Goal: Book appointment/travel/reservation

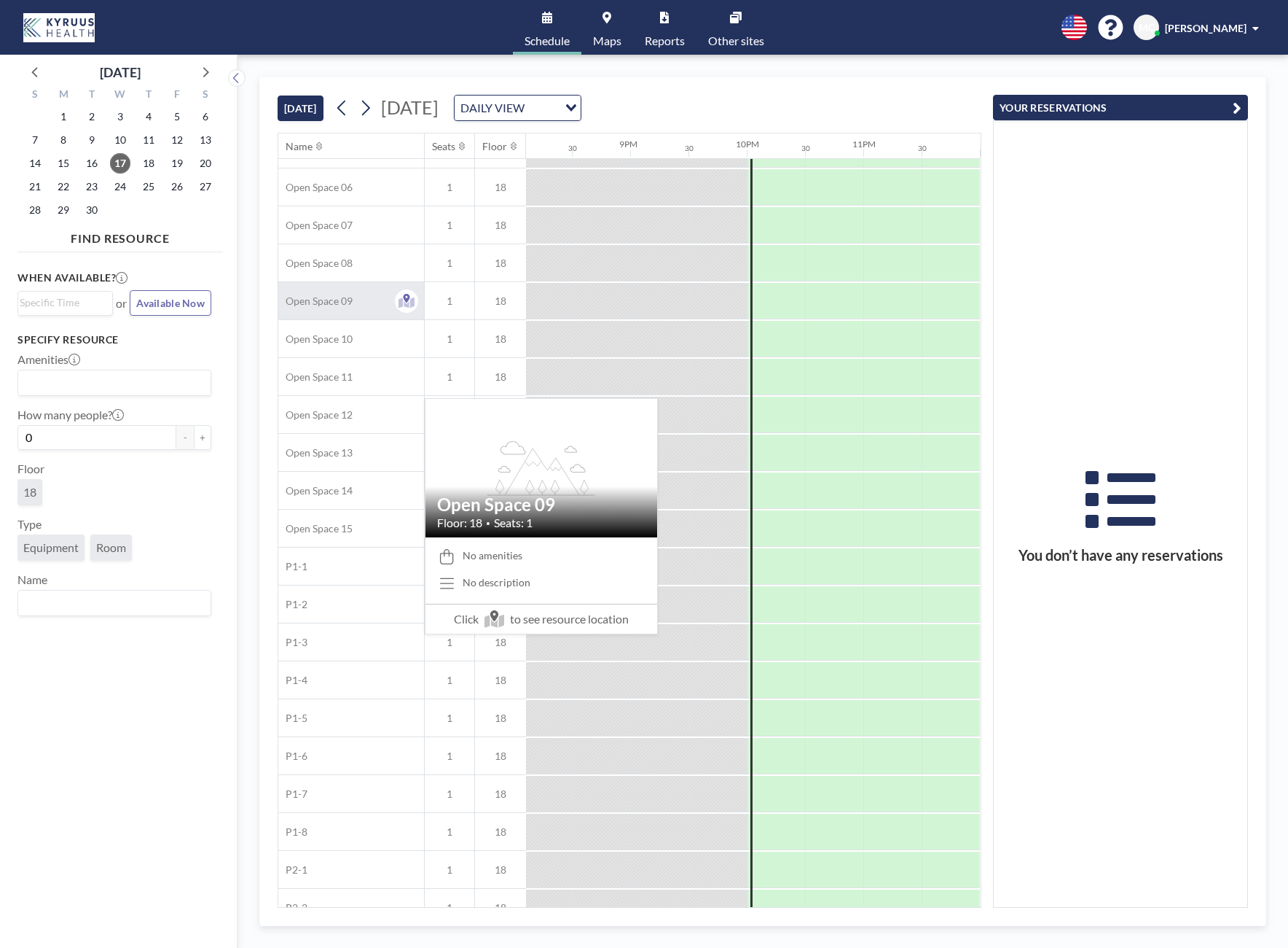
scroll to position [321, 2353]
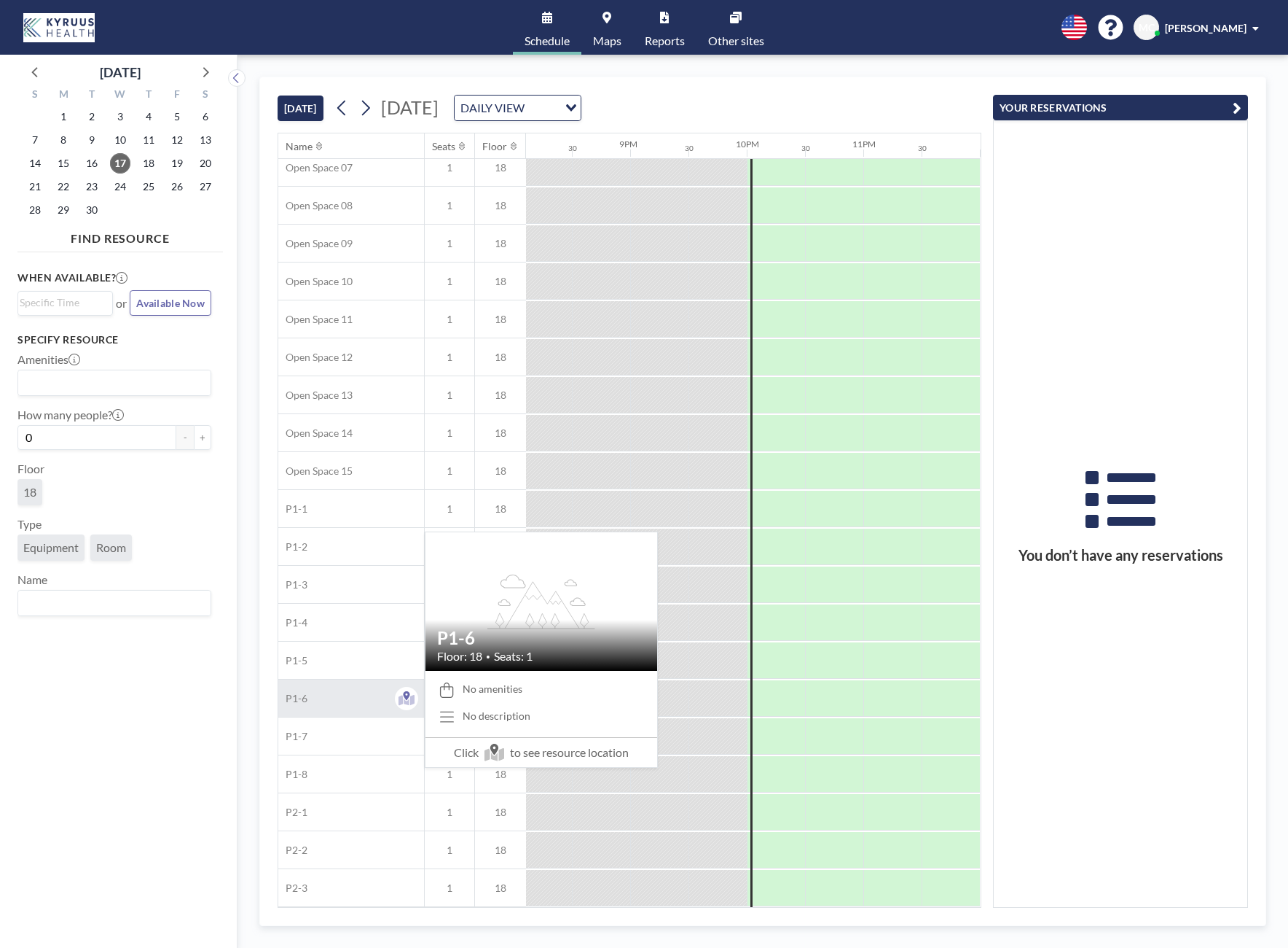
click at [363, 679] on div "P1-6" at bounding box center [351, 697] width 146 height 37
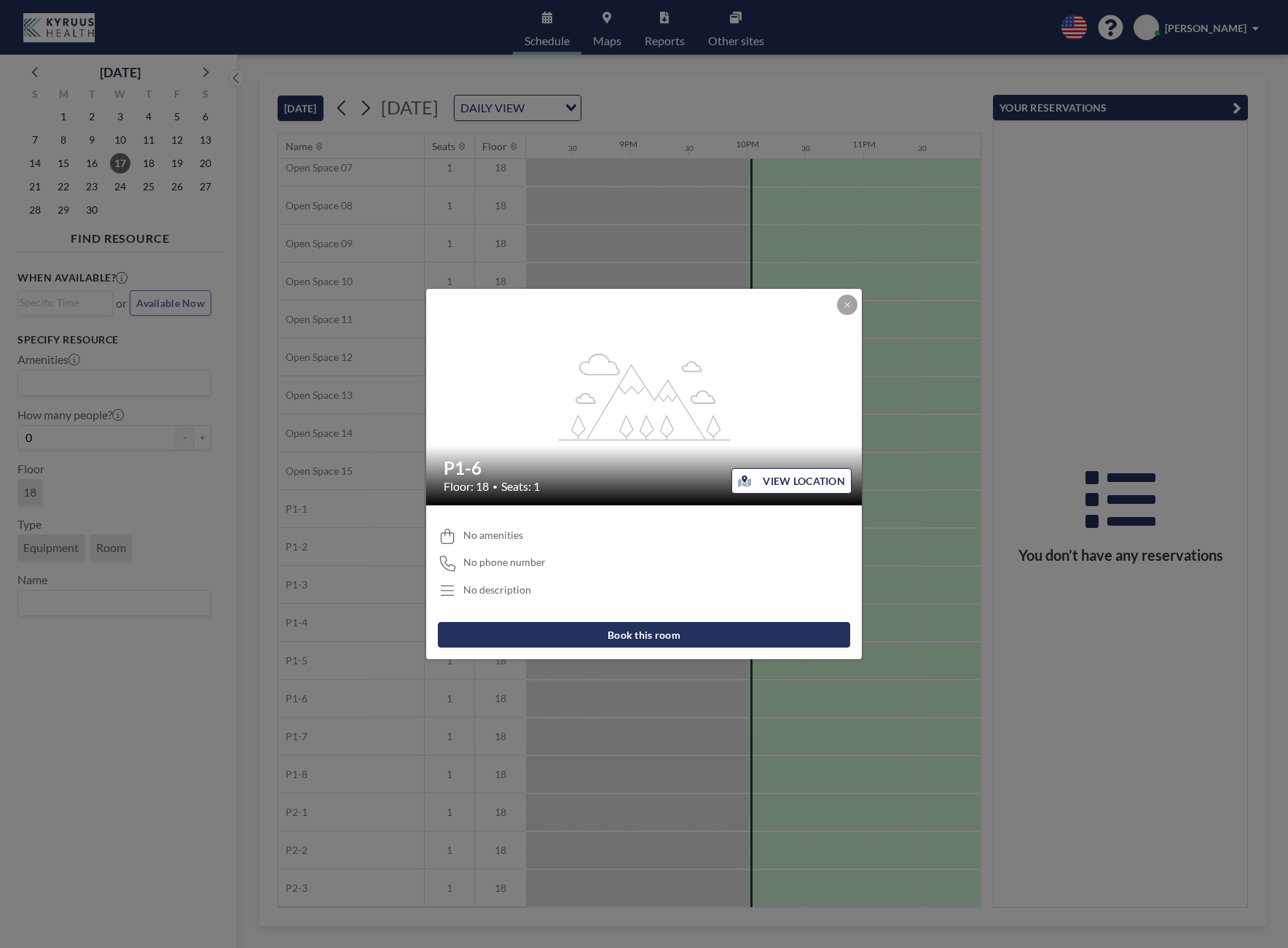
click at [653, 637] on button "Book this room" at bounding box center [644, 635] width 413 height 25
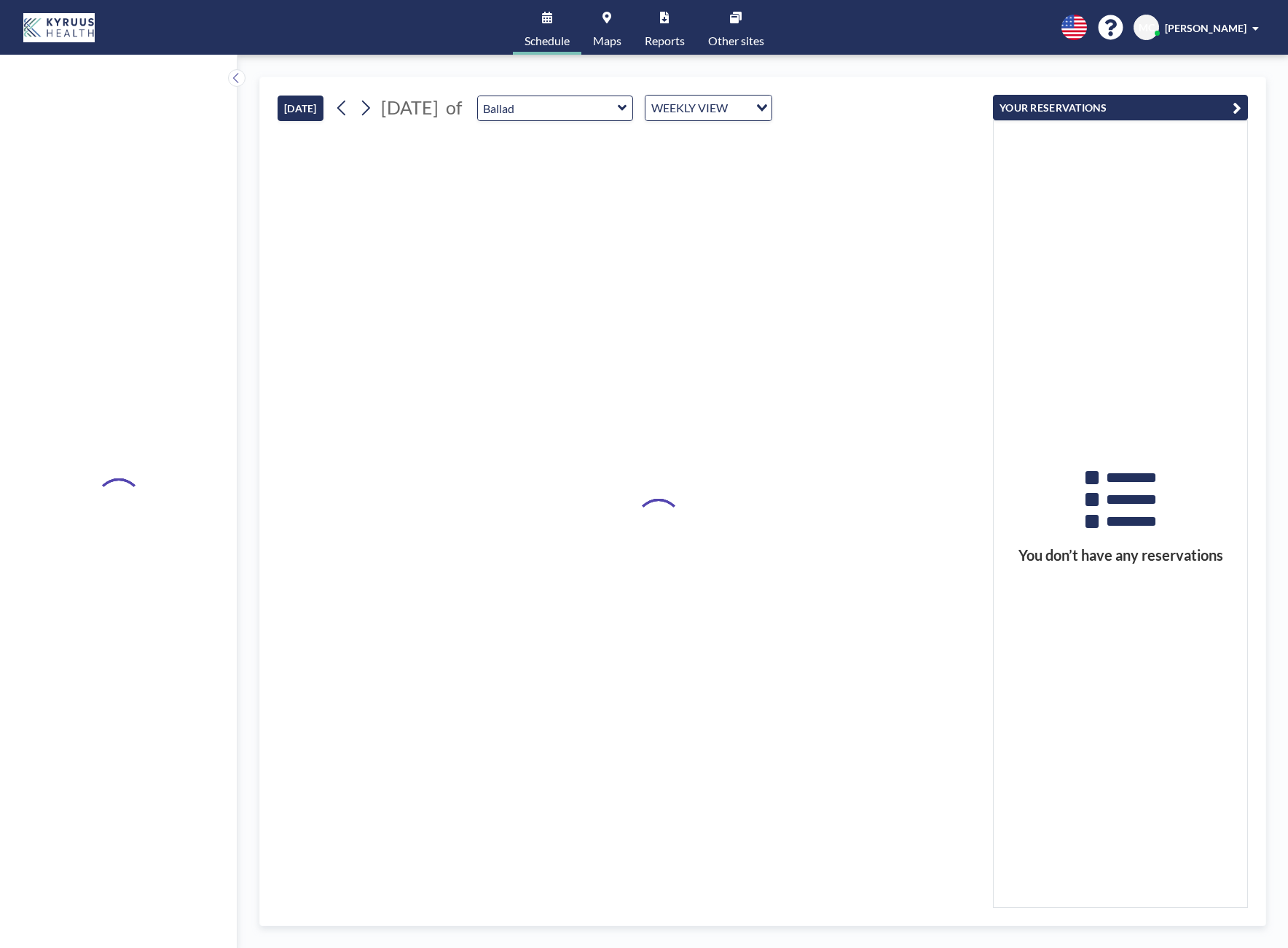
type input "P1-6"
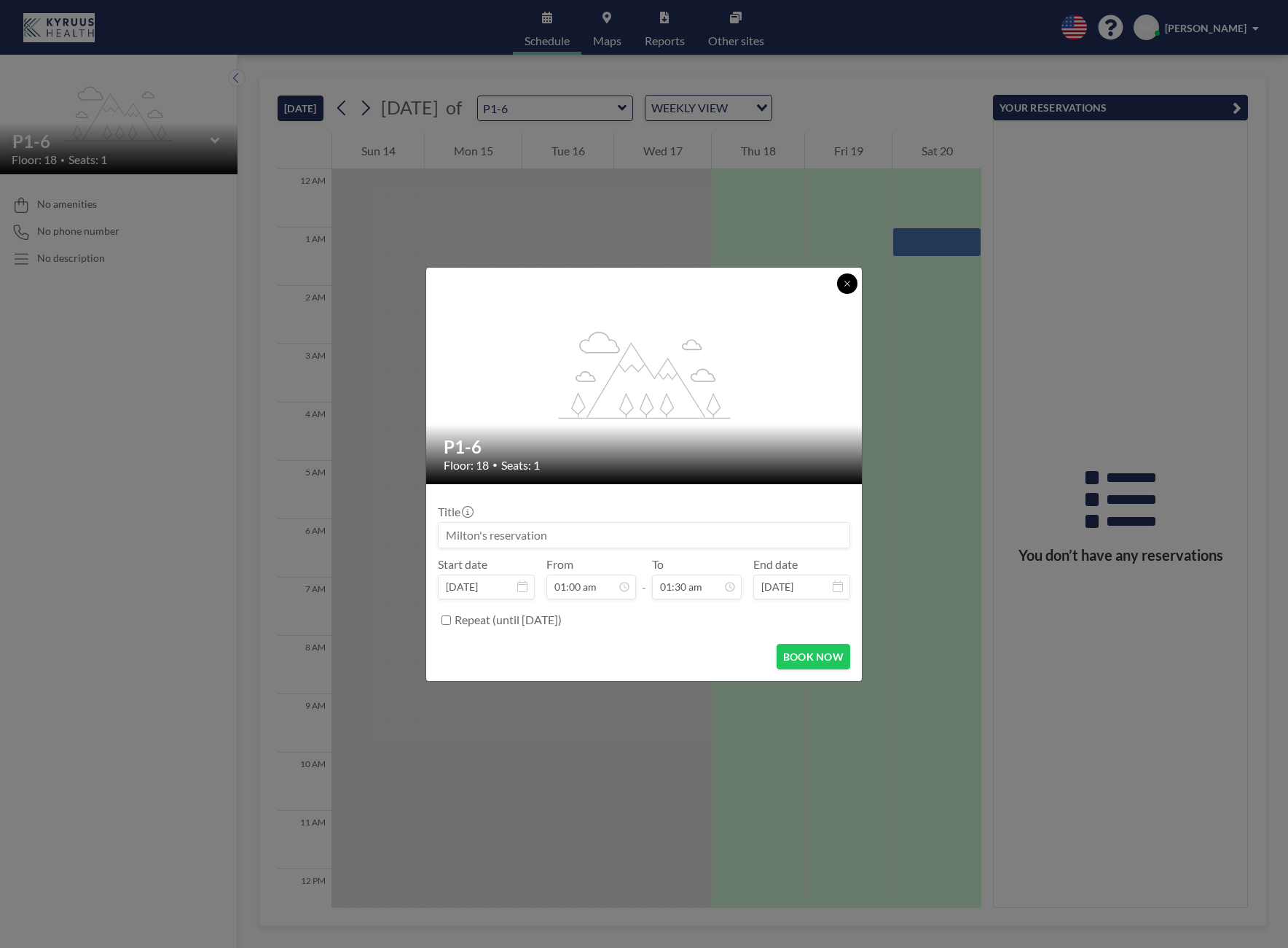
click at [842, 282] on button at bounding box center [847, 283] width 21 height 21
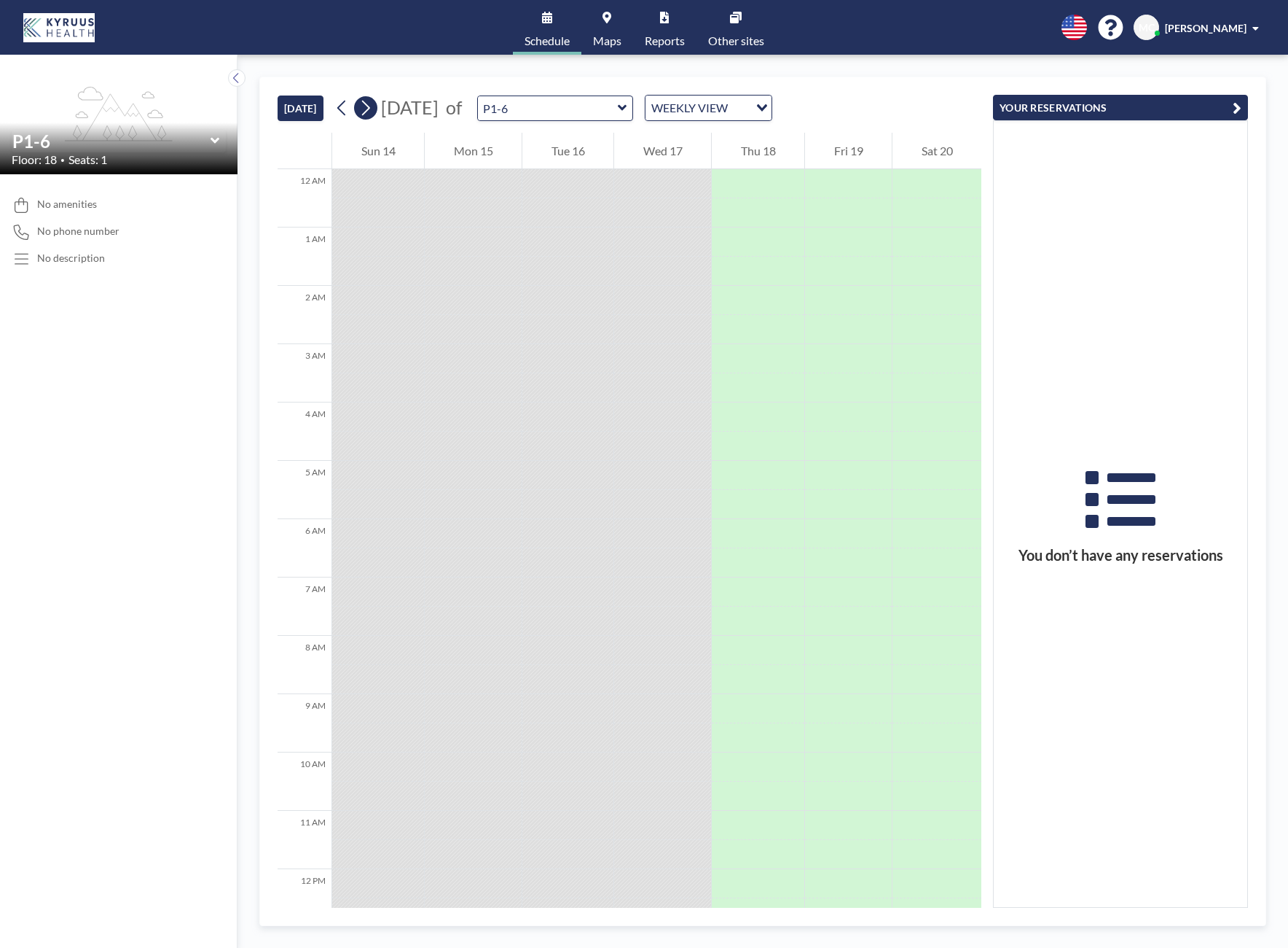
click at [372, 110] on icon at bounding box center [365, 108] width 14 height 22
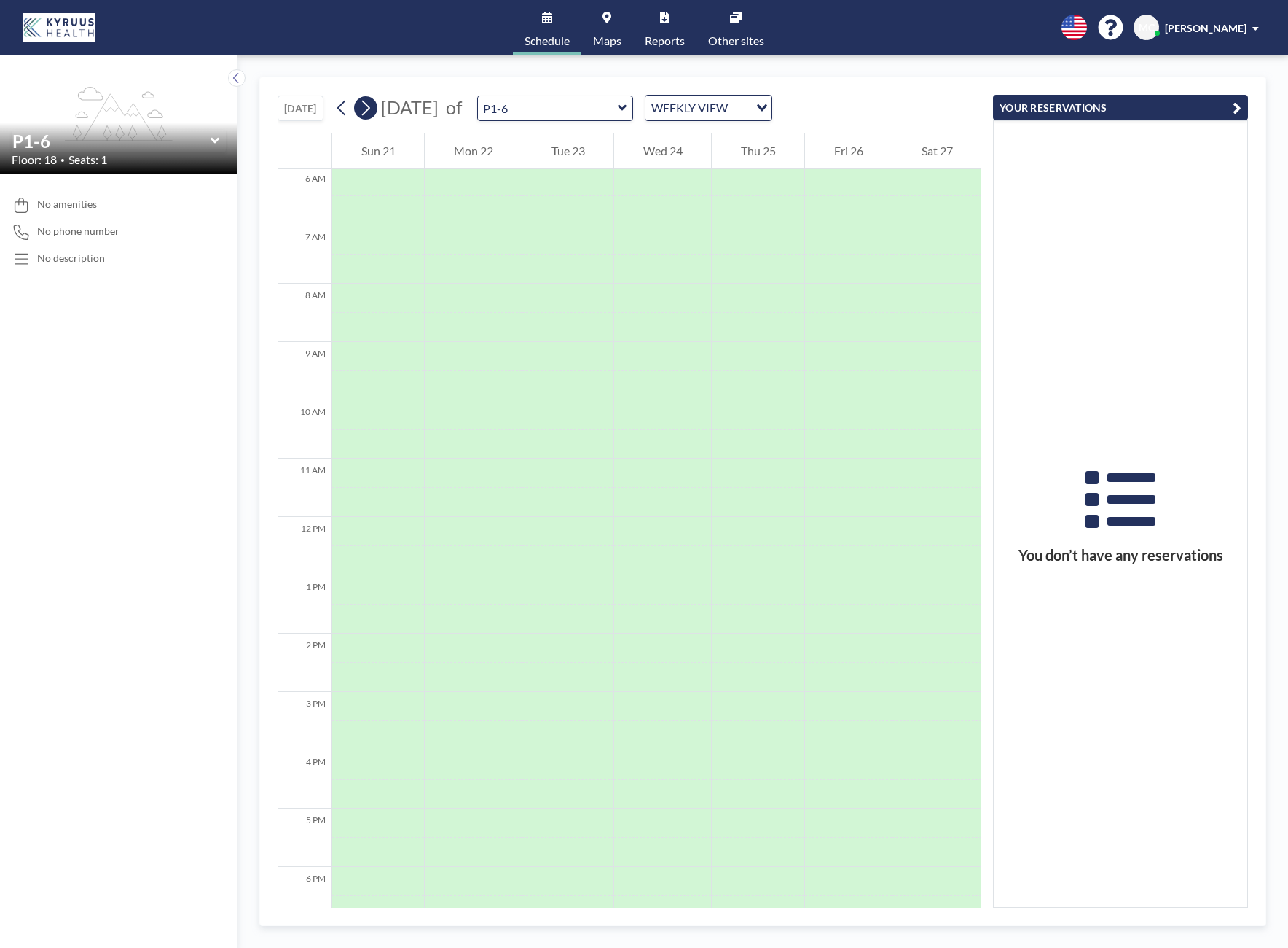
scroll to position [437, 0]
click at [243, 80] on button at bounding box center [236, 77] width 17 height 17
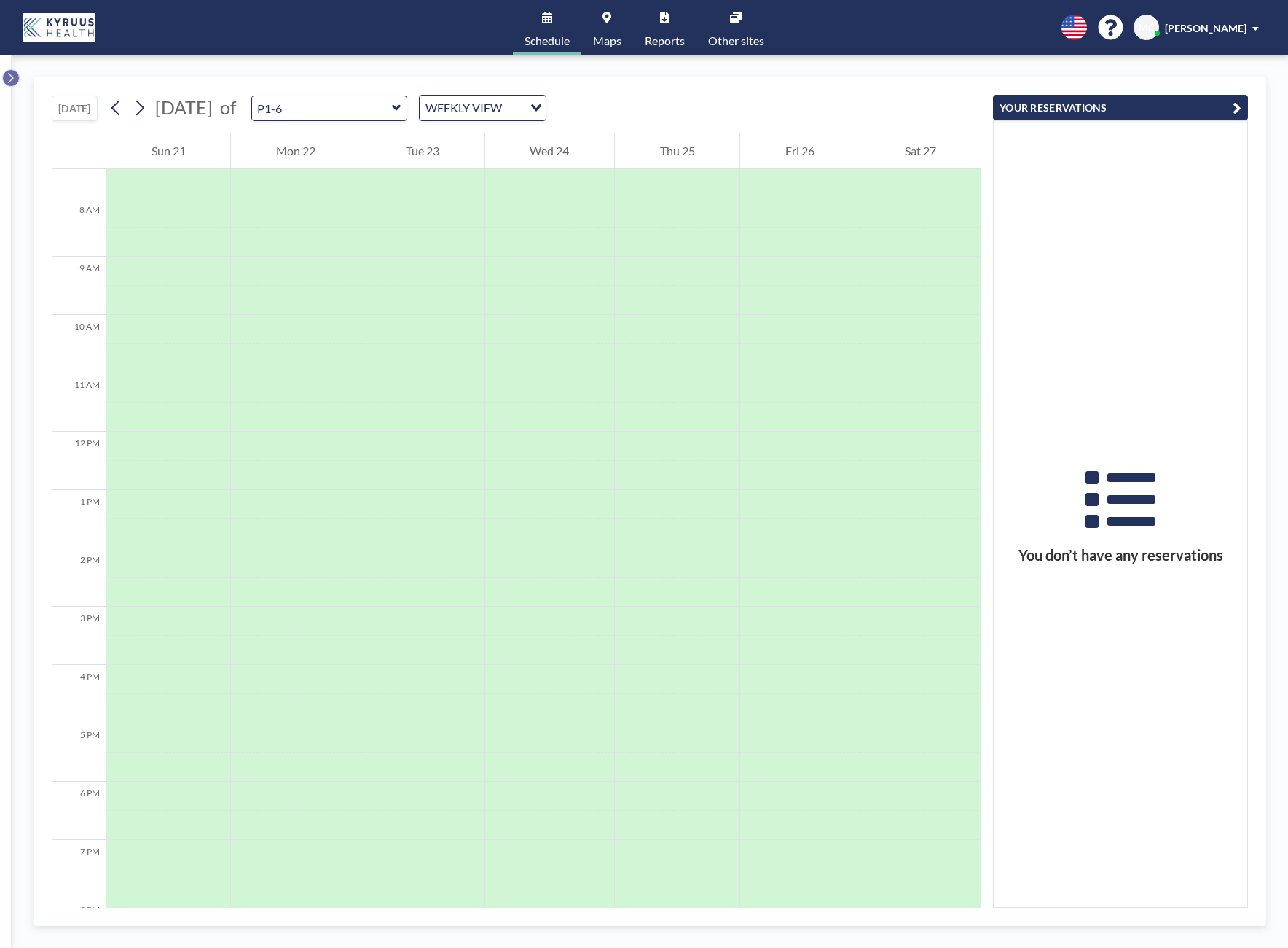
click at [17, 77] on button at bounding box center [10, 77] width 17 height 17
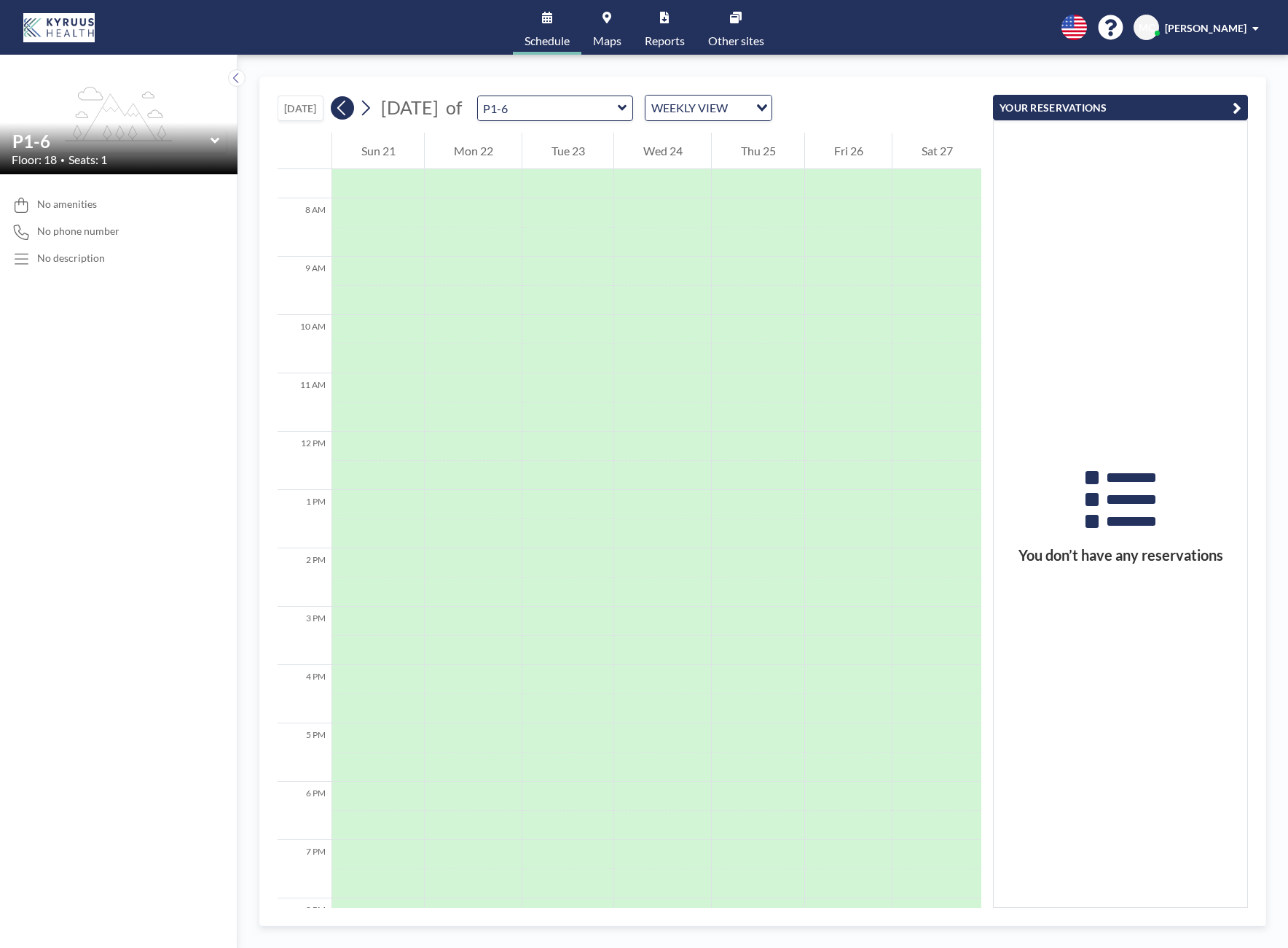
click at [348, 115] on icon at bounding box center [341, 108] width 14 height 22
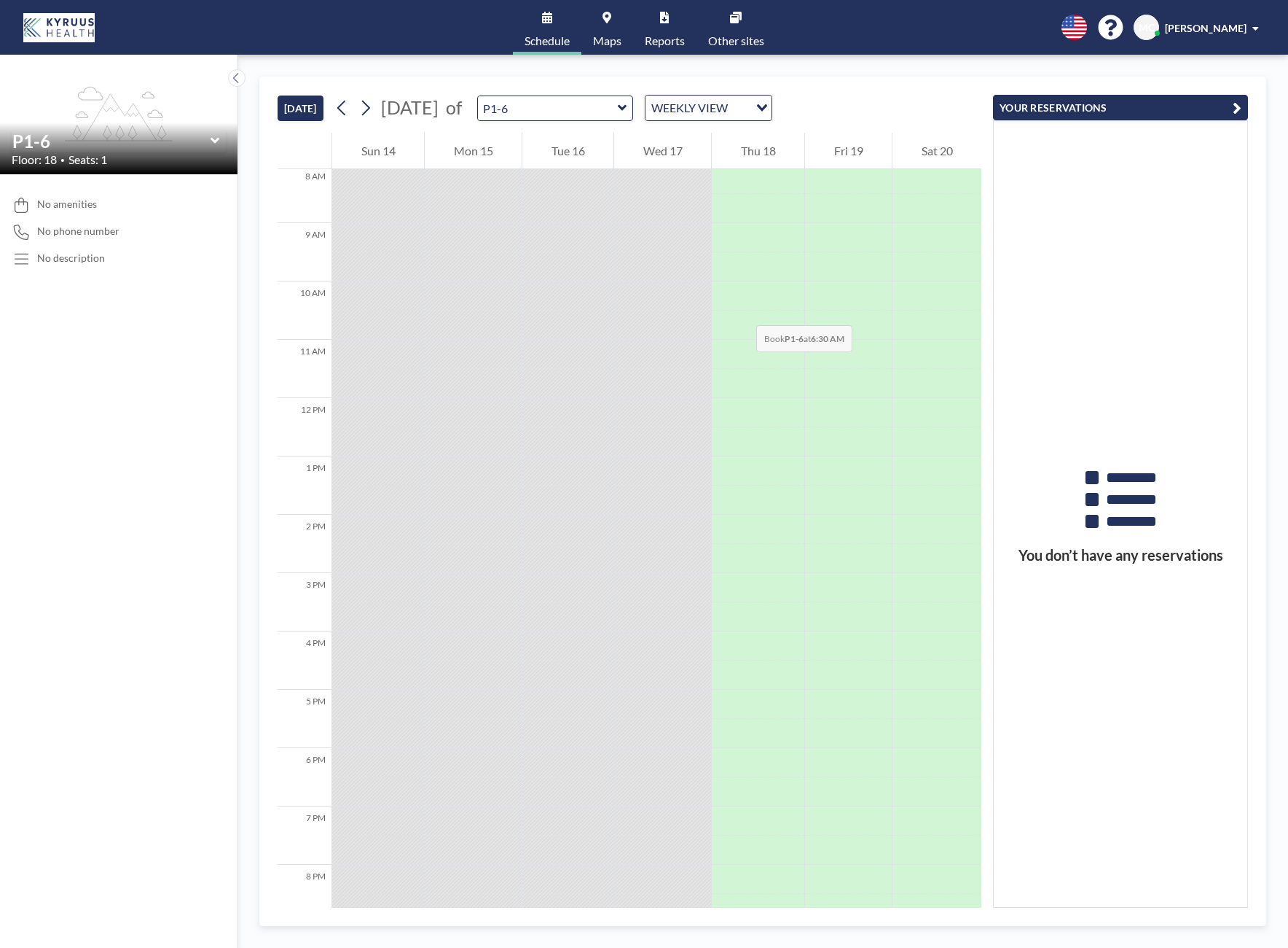
scroll to position [560, 0]
click at [596, 22] on link "Maps" at bounding box center [607, 27] width 52 height 54
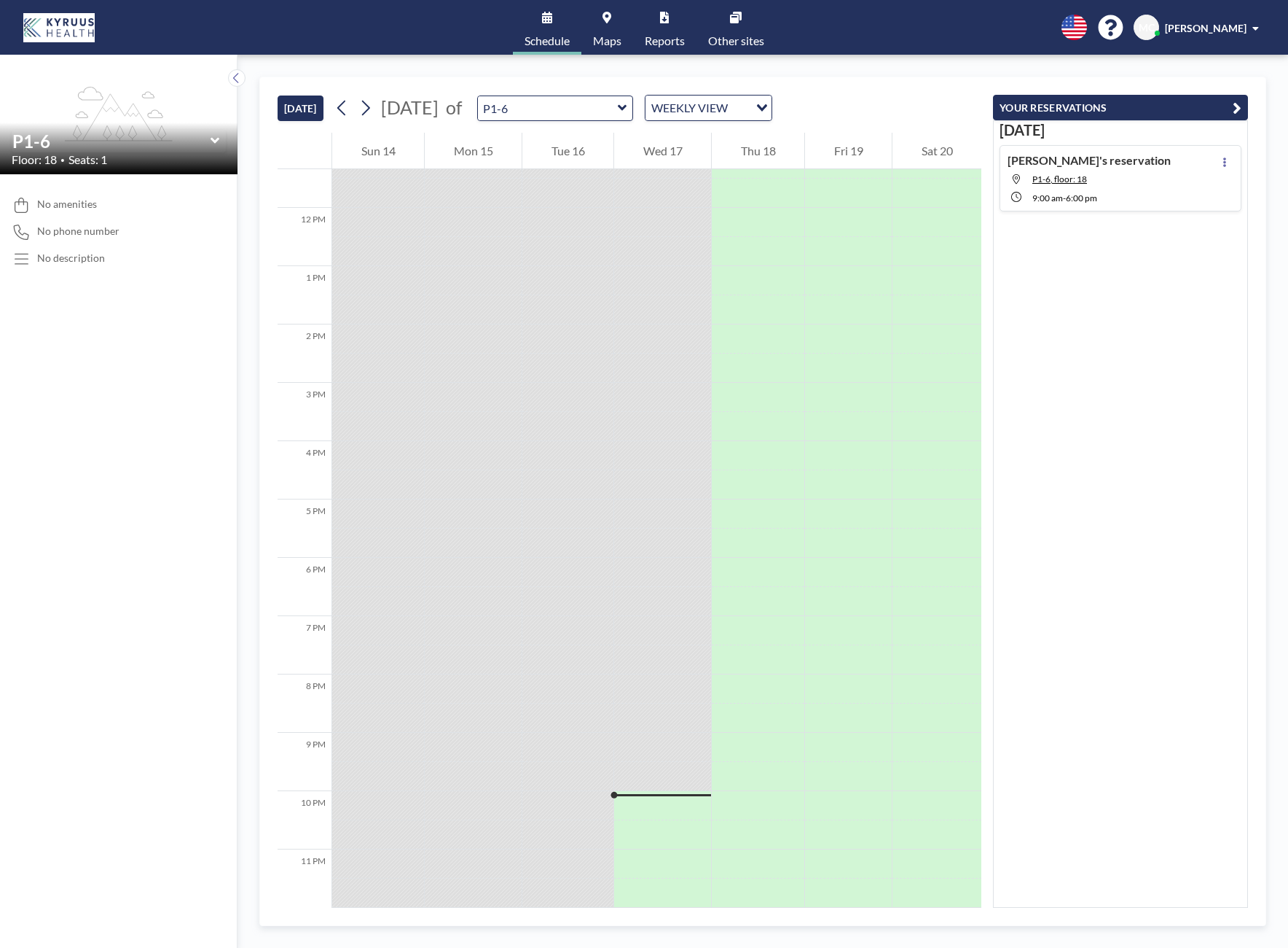
scroll to position [669, 0]
click at [721, 24] on link "Other sites" at bounding box center [737, 27] width 80 height 54
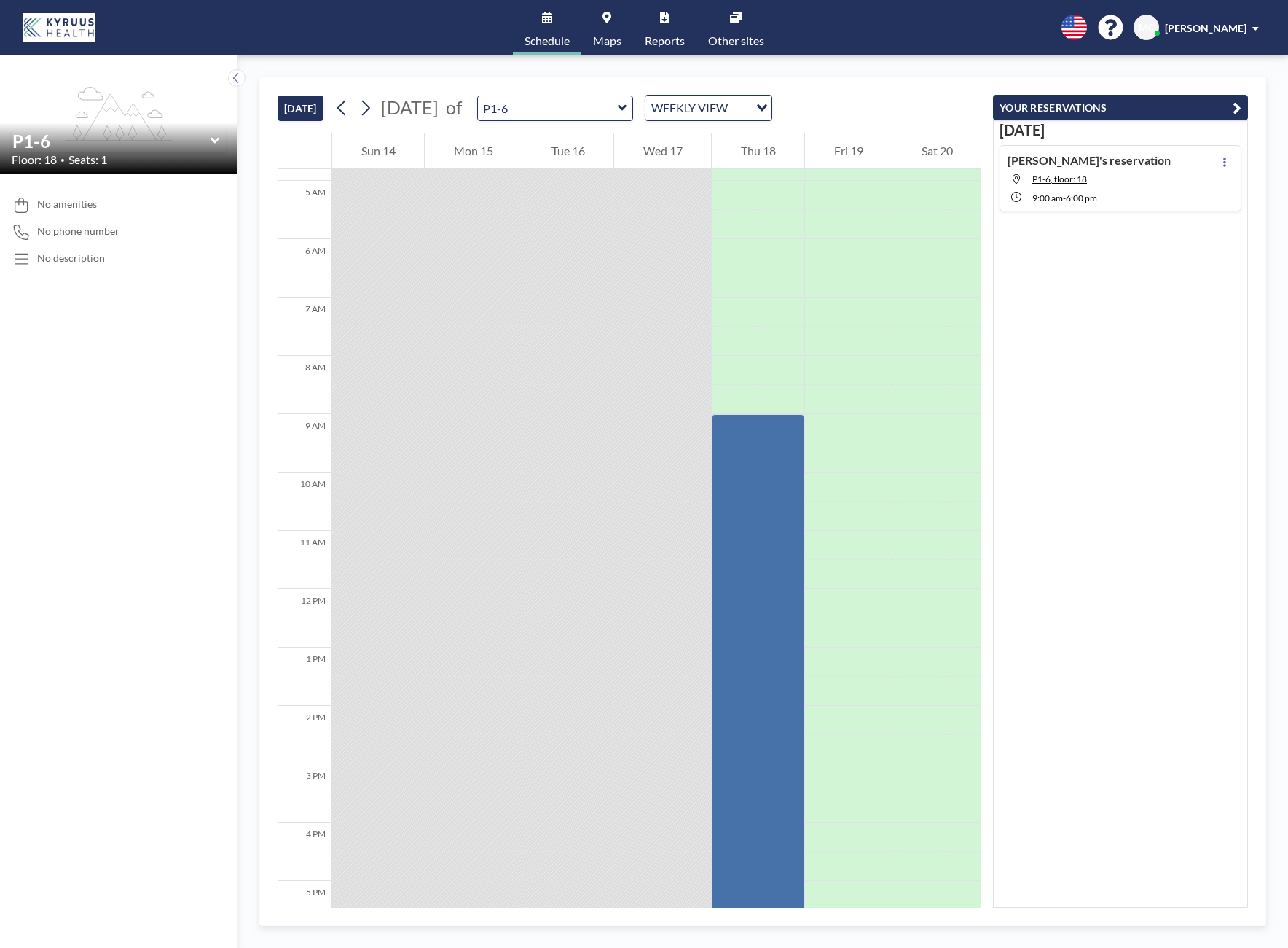
scroll to position [669, 0]
